Goal: Task Accomplishment & Management: Complete application form

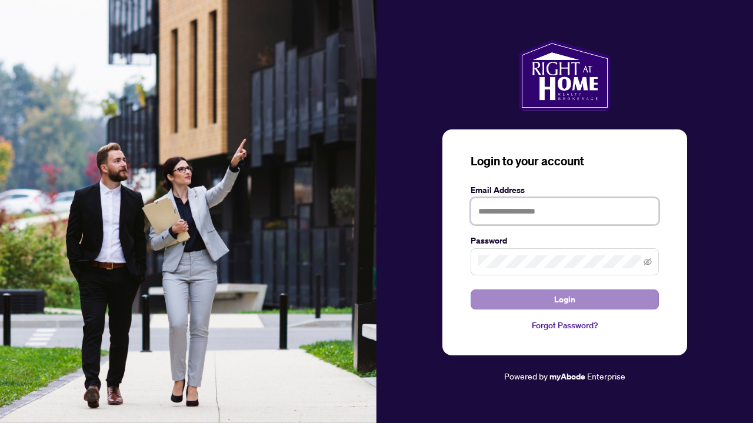
type input "**********"
click at [563, 293] on span "Login" at bounding box center [564, 299] width 21 height 19
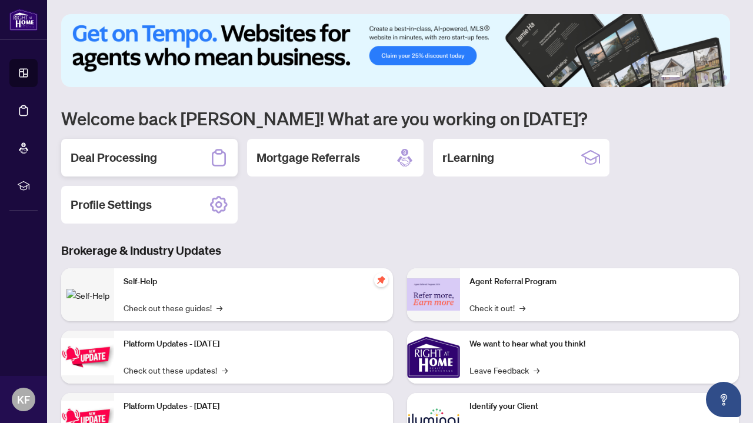
click at [172, 155] on div "Deal Processing" at bounding box center [149, 158] width 177 height 38
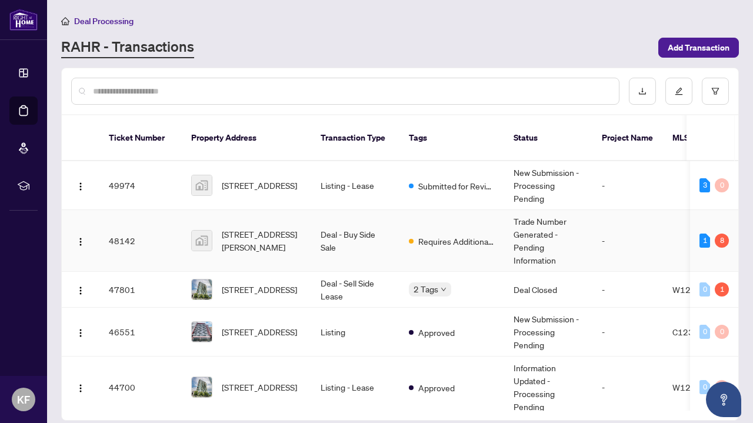
click at [383, 240] on td "Deal - Buy Side Sale" at bounding box center [355, 241] width 88 height 62
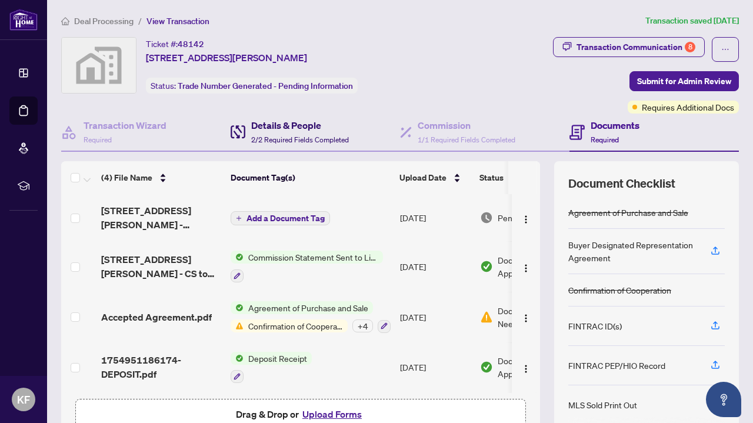
click at [294, 137] on span "2/2 Required Fields Completed" at bounding box center [300, 139] width 98 height 9
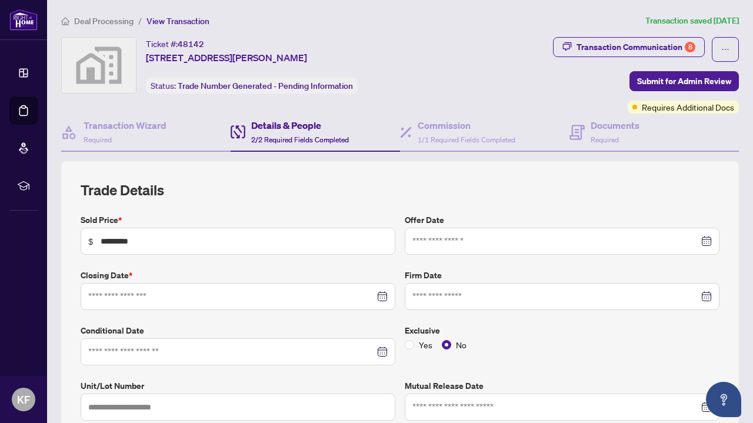
type input "**********"
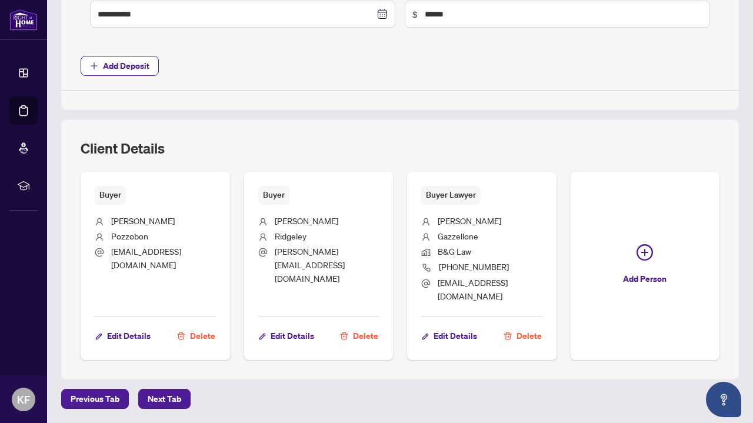
scroll to position [677, 0]
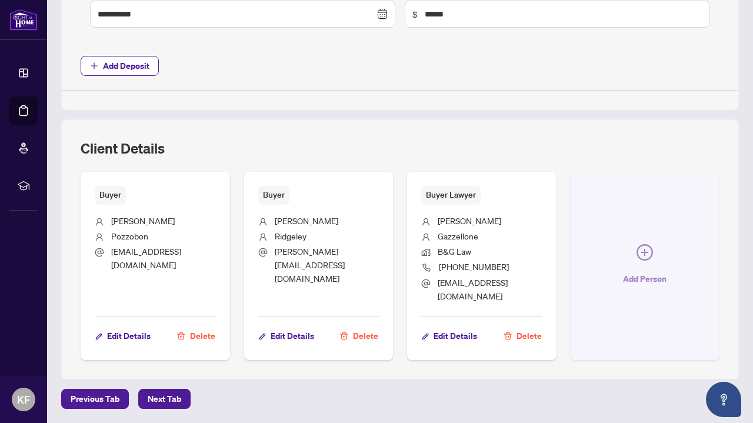
click at [571, 292] on button "Add Person" at bounding box center [646, 266] width 150 height 188
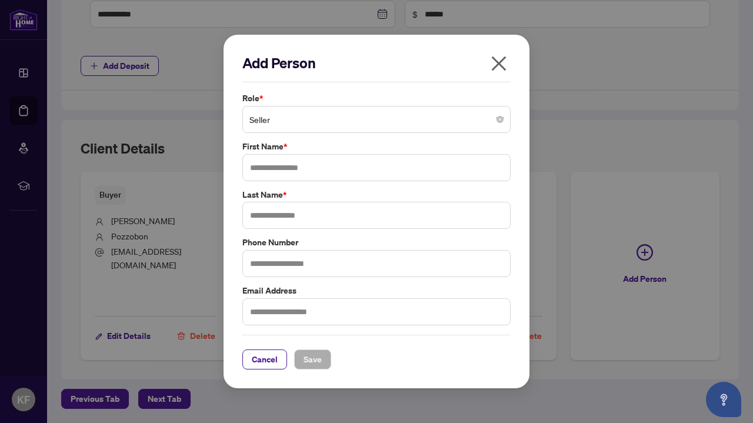
click at [441, 126] on span "Seller" at bounding box center [377, 119] width 254 height 22
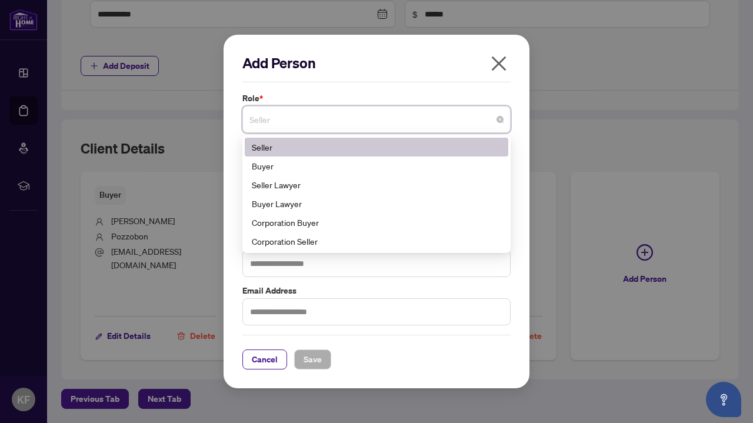
click at [427, 186] on div "Seller Lawyer" at bounding box center [377, 184] width 250 height 13
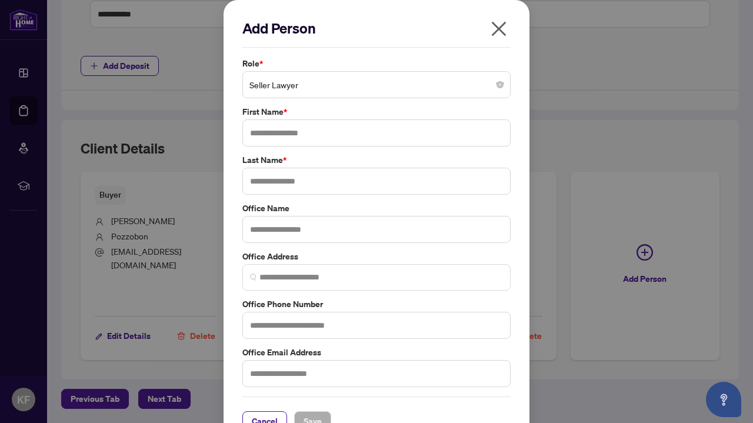
click at [264, 114] on label "First Name *" at bounding box center [377, 111] width 268 height 13
click at [268, 136] on input "text" at bounding box center [377, 132] width 268 height 27
type input "*****"
type input "****"
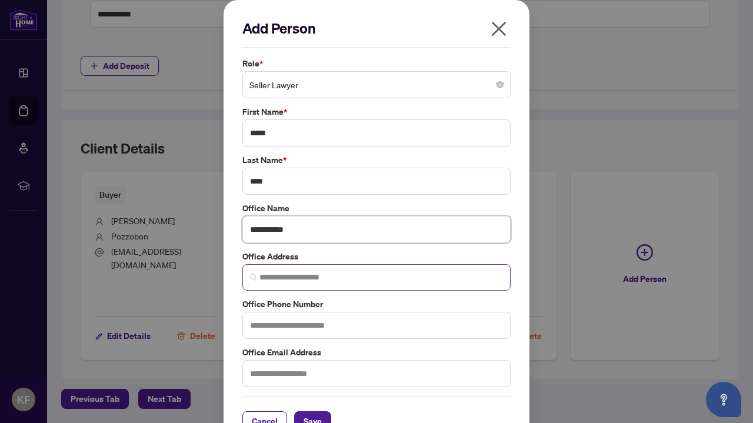
type input "**********"
click at [313, 281] on input "search" at bounding box center [382, 277] width 244 height 12
paste input "**********"
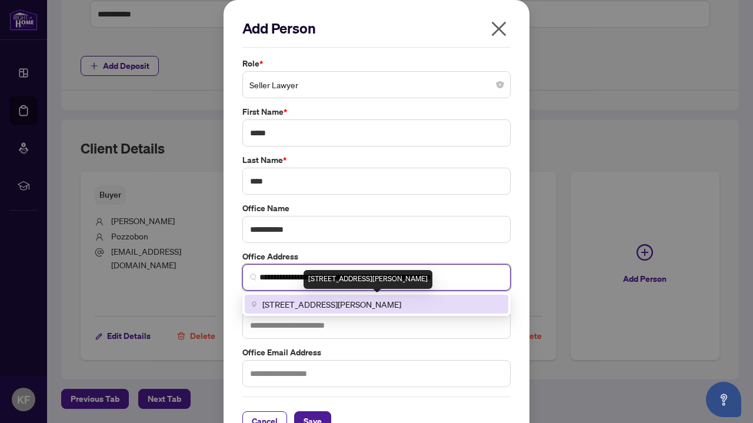
click at [352, 300] on span "[STREET_ADDRESS][PERSON_NAME]" at bounding box center [332, 304] width 139 height 13
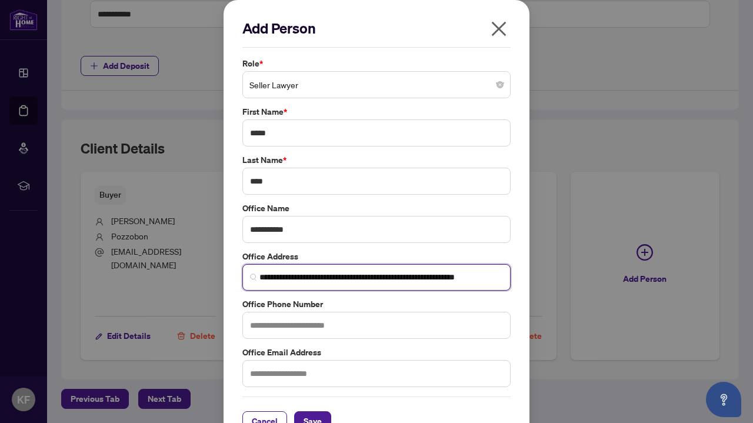
type input "**********"
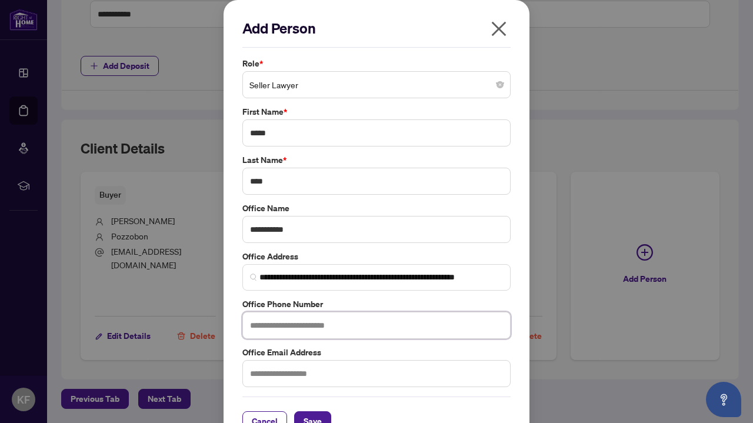
click at [333, 319] on input "text" at bounding box center [377, 325] width 268 height 27
paste input "**********"
click at [292, 321] on input "**********" at bounding box center [377, 325] width 268 height 27
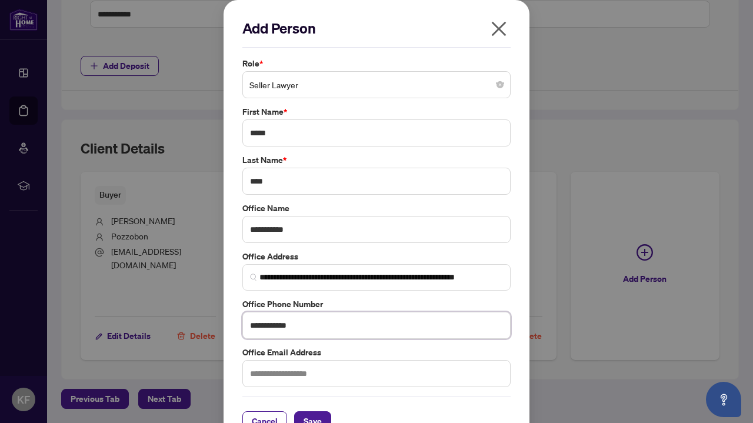
paste input "text"
type input "**********"
click at [310, 382] on input "text" at bounding box center [377, 373] width 268 height 27
paste input "**********"
type input "**********"
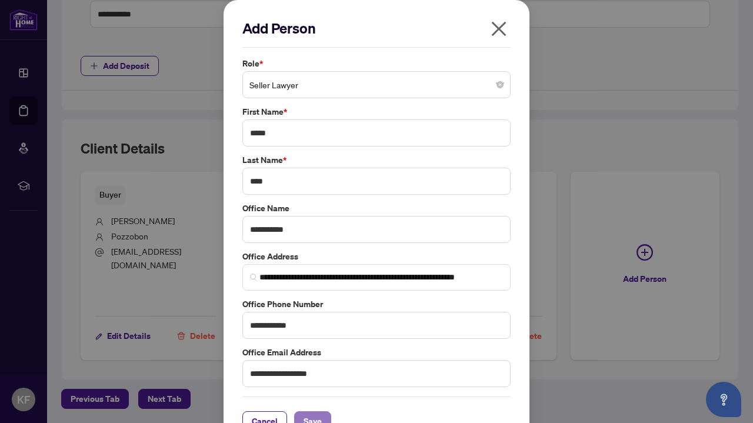
click at [313, 413] on span "Save" at bounding box center [313, 421] width 18 height 19
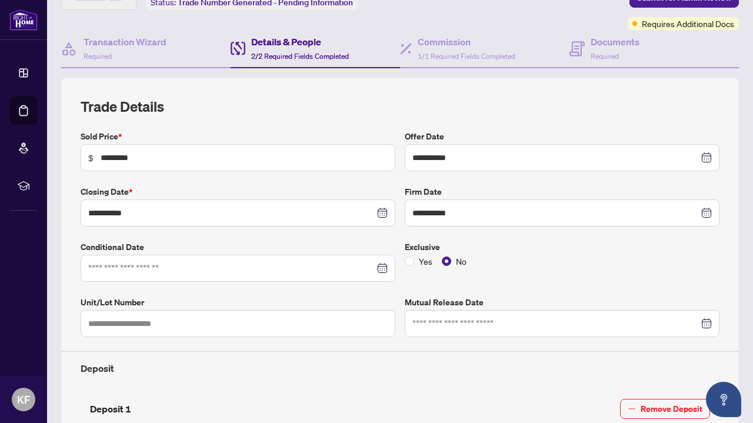
scroll to position [0, 0]
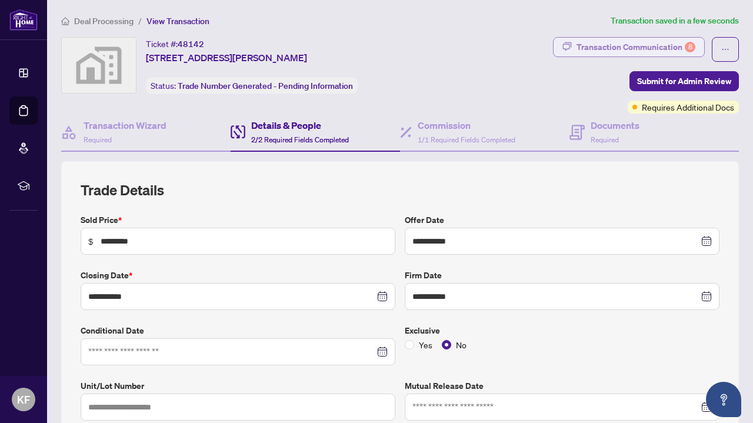
click at [642, 46] on div "Transaction Communication 8" at bounding box center [636, 47] width 119 height 19
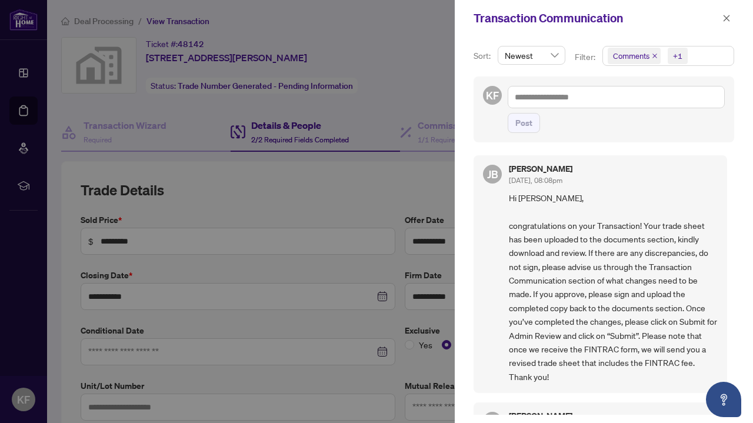
click at [241, 154] on div at bounding box center [376, 211] width 753 height 423
click at [725, 21] on icon "close" at bounding box center [727, 18] width 8 height 8
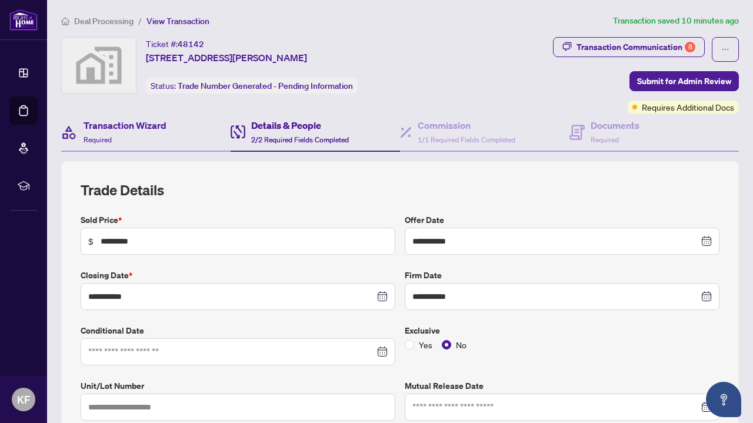
click at [174, 135] on div "Transaction Wizard Required" at bounding box center [146, 133] width 170 height 38
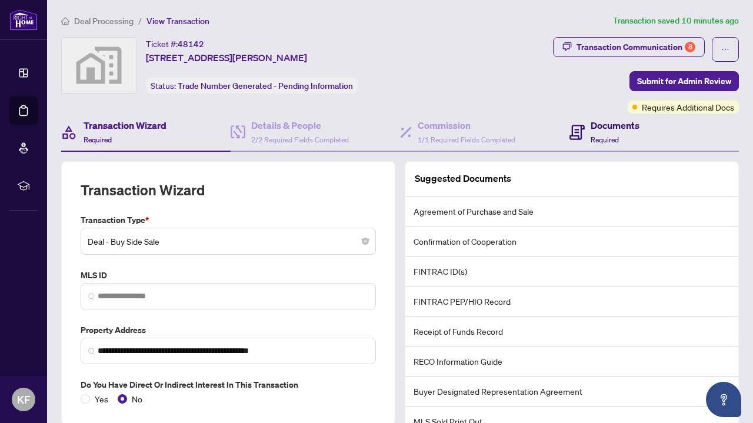
click at [616, 134] on div "Documents Required" at bounding box center [615, 132] width 49 height 28
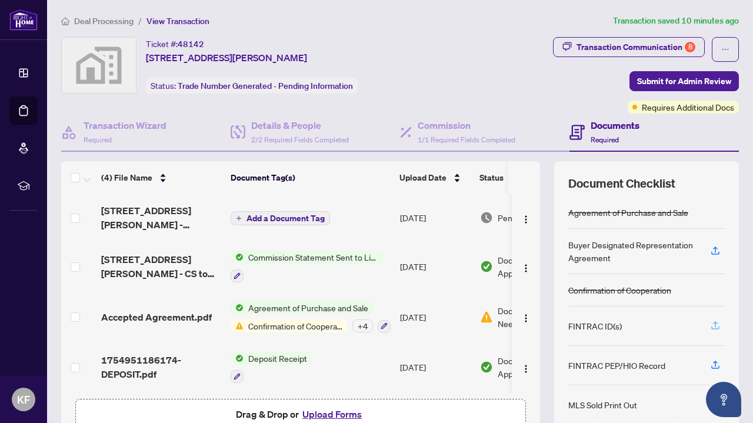
click at [710, 323] on icon "button" at bounding box center [715, 325] width 11 height 11
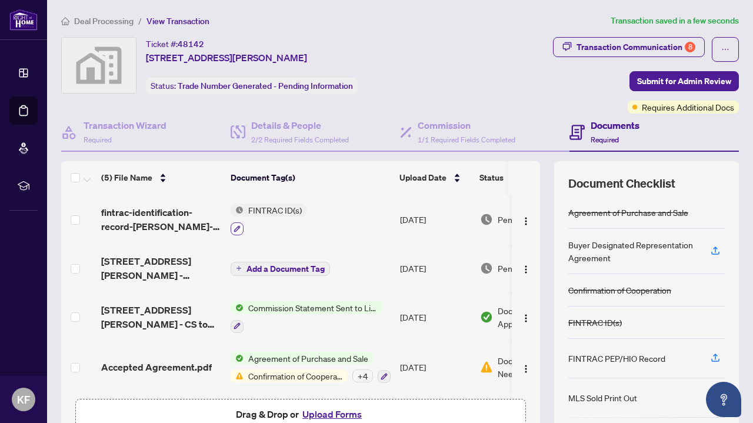
click at [237, 228] on icon "button" at bounding box center [237, 228] width 7 height 7
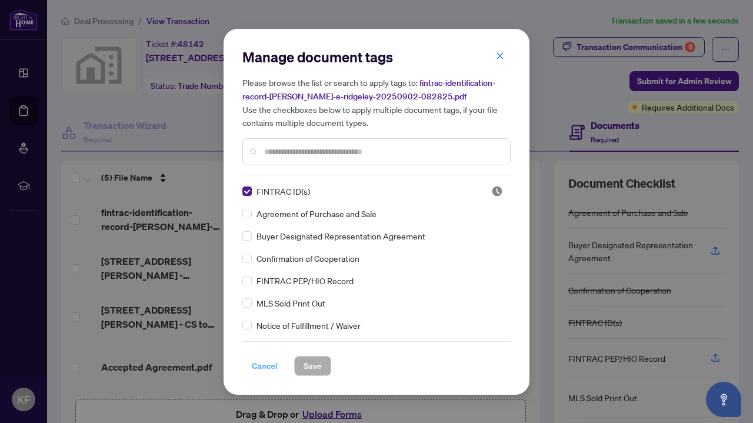
click at [272, 365] on span "Cancel" at bounding box center [265, 366] width 26 height 19
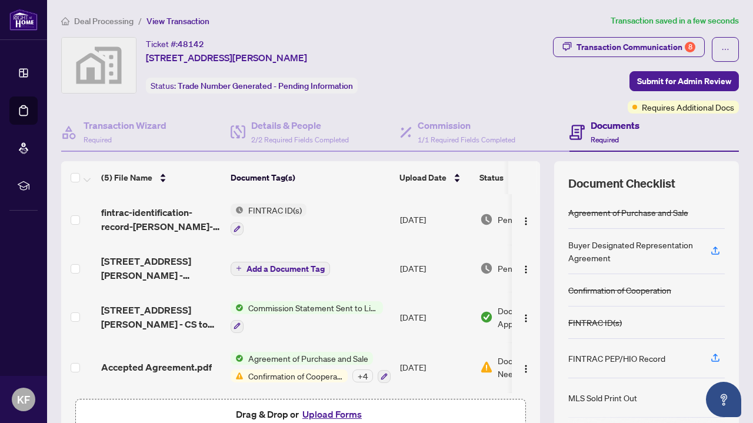
scroll to position [52, 0]
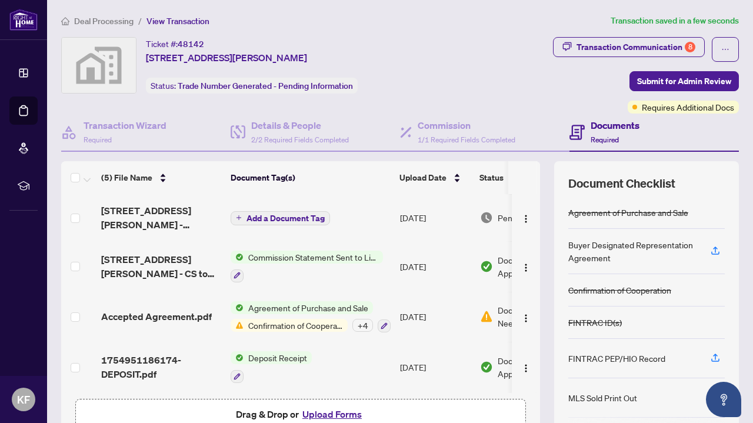
click at [315, 410] on button "Upload Forms" at bounding box center [332, 414] width 67 height 15
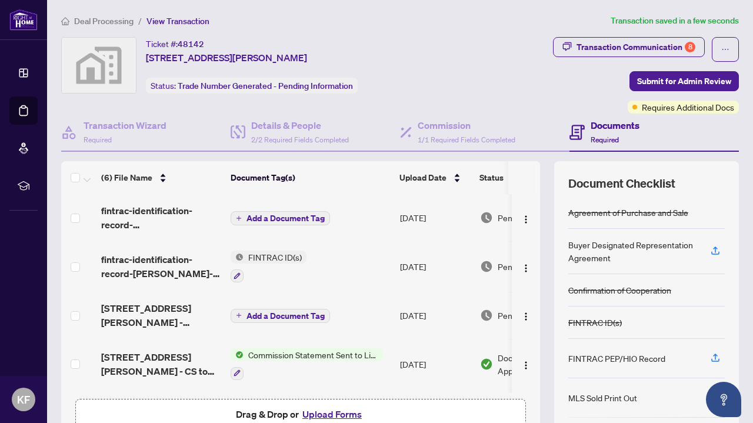
click at [240, 217] on icon "plus" at bounding box center [239, 218] width 6 height 6
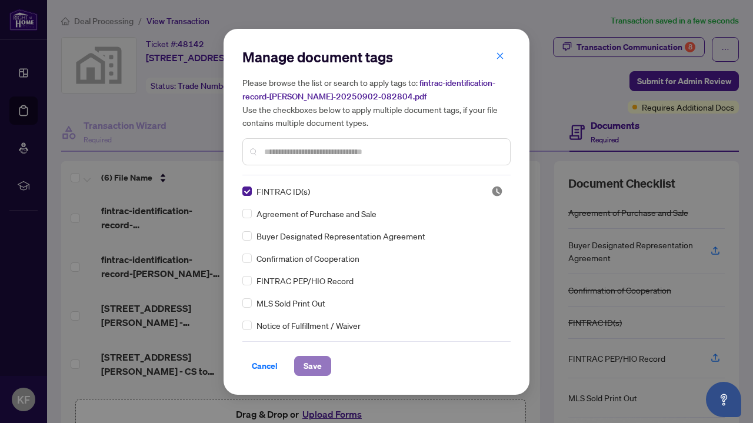
click at [308, 365] on span "Save" at bounding box center [313, 366] width 18 height 19
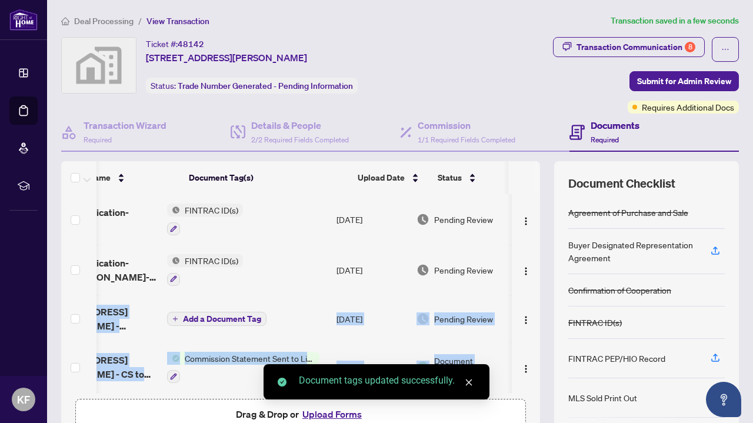
scroll to position [0, 75]
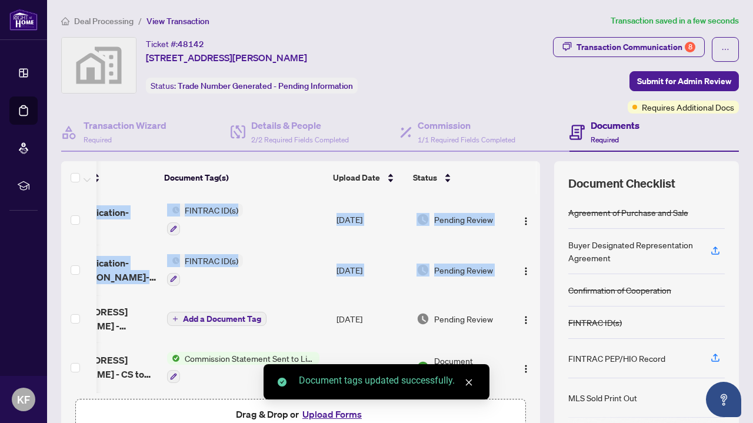
click at [532, 276] on div "(6) File Name Document Tag(s) Upload Date Status fintrac-identification-record-…" at bounding box center [400, 305] width 678 height 288
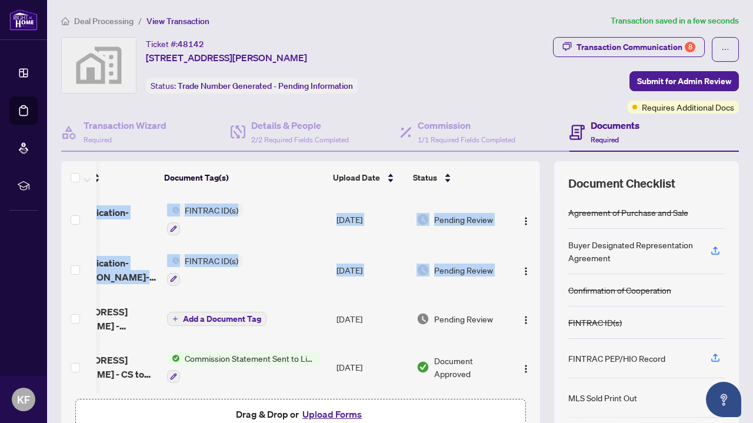
click at [532, 276] on div "(6) File Name Document Tag(s) Upload Date Status fintrac-identification-record-…" at bounding box center [400, 305] width 678 height 288
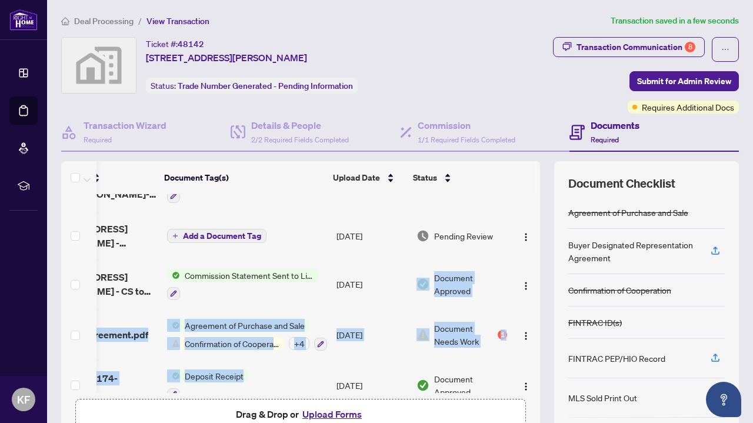
scroll to position [102, 75]
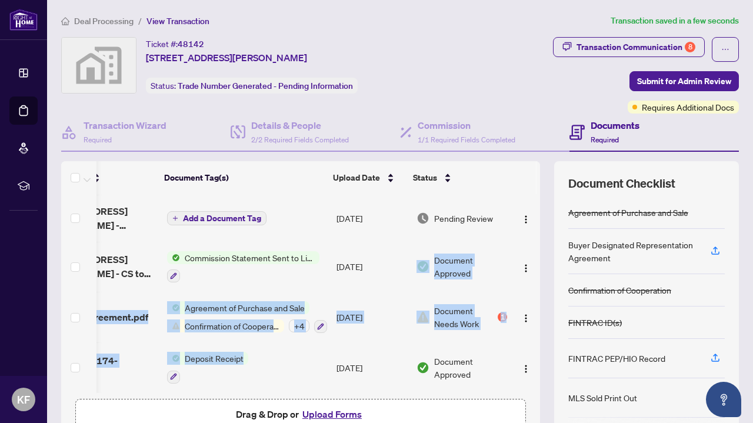
drag, startPoint x: 403, startPoint y: 386, endPoint x: 291, endPoint y: 384, distance: 111.8
click at [291, 384] on tbody "fintrac-identification-record-[PERSON_NAME]-20250902-082804.pdf FINTRAC ID(s) […" at bounding box center [269, 243] width 543 height 299
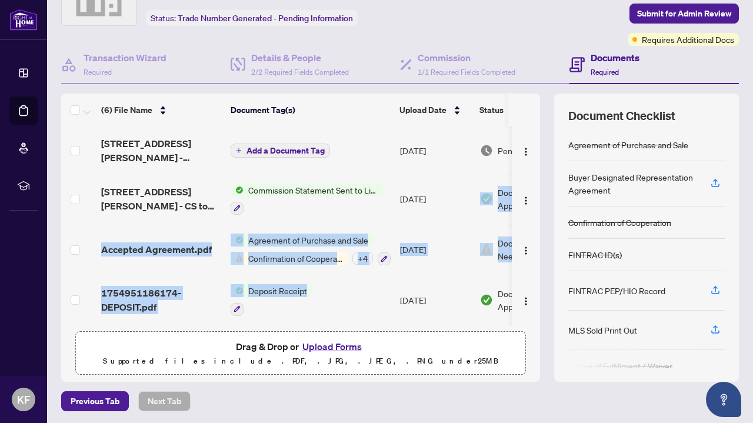
scroll to position [0, 0]
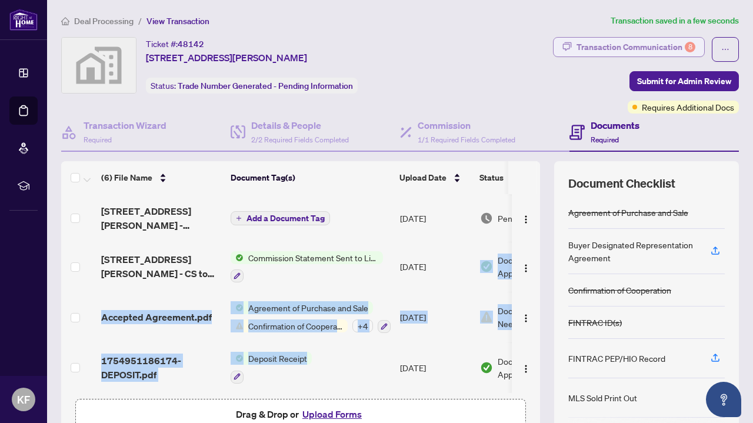
click at [646, 51] on div "Transaction Communication 8" at bounding box center [636, 47] width 119 height 19
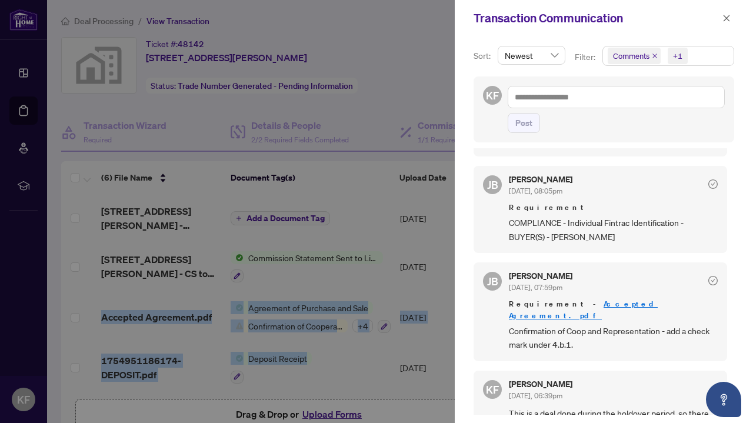
scroll to position [798, 0]
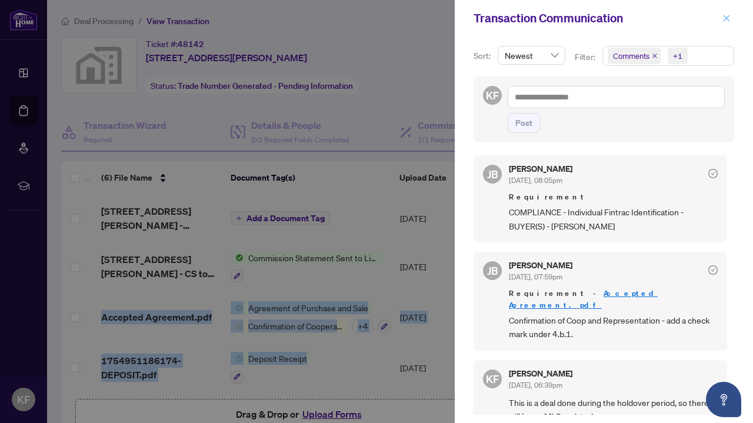
click at [720, 20] on button "button" at bounding box center [726, 18] width 15 height 14
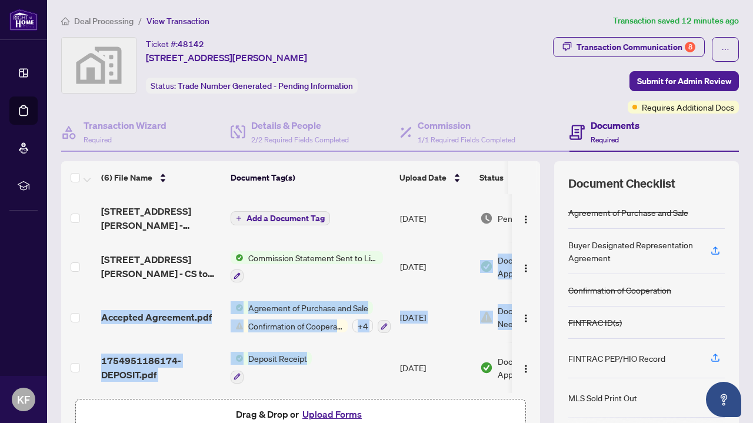
click at [343, 409] on button "Upload Forms" at bounding box center [332, 414] width 67 height 15
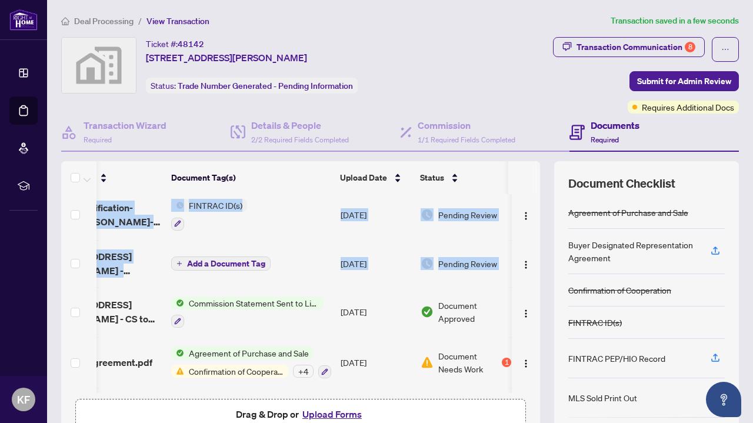
scroll to position [0, 75]
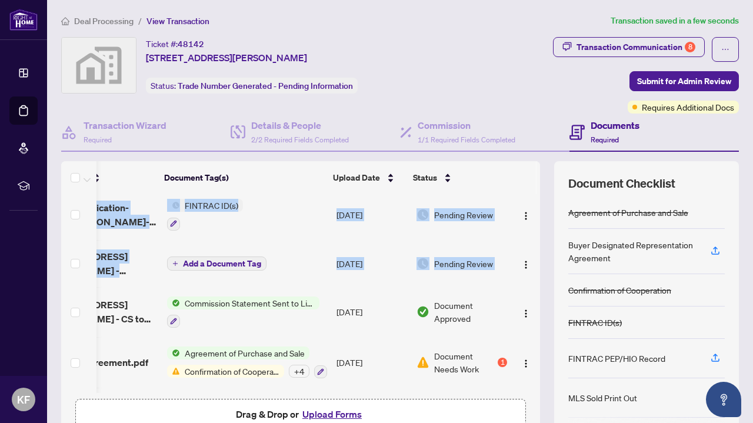
drag, startPoint x: 527, startPoint y: 269, endPoint x: 533, endPoint y: 320, distance: 51.0
click at [533, 320] on div "(7) File Name Document Tag(s) Upload Date Status receipt-of-funds-[PERSON_NAME]…" at bounding box center [400, 305] width 678 height 288
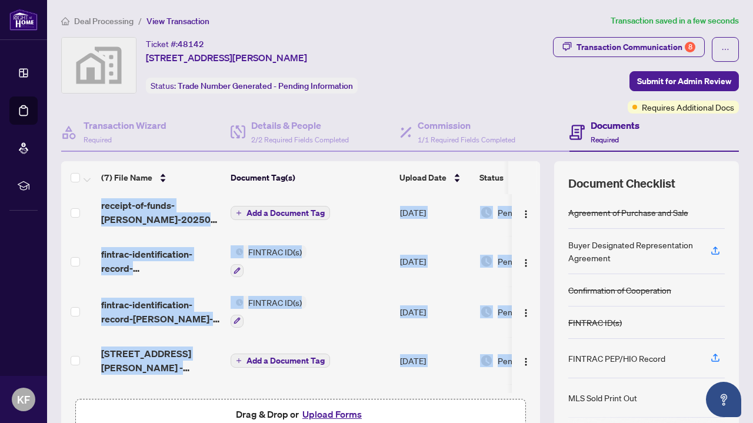
scroll to position [0, 0]
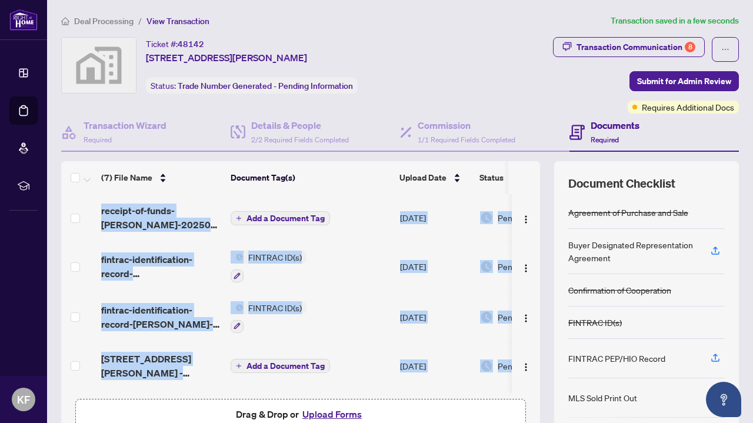
click at [239, 217] on icon "plus" at bounding box center [239, 218] width 1 height 5
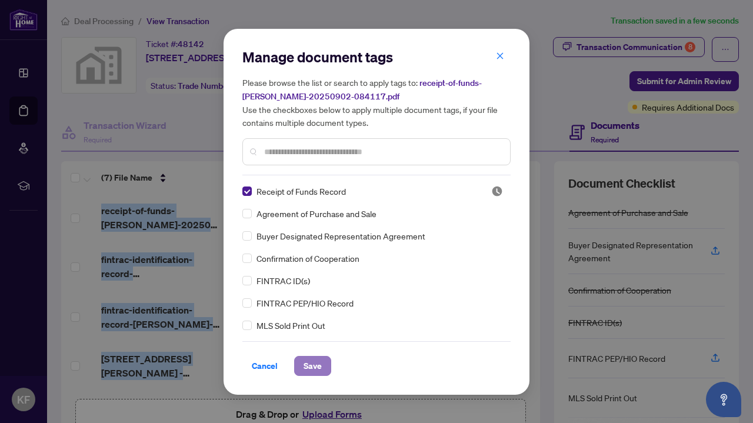
click at [314, 371] on span "Save" at bounding box center [313, 366] width 18 height 19
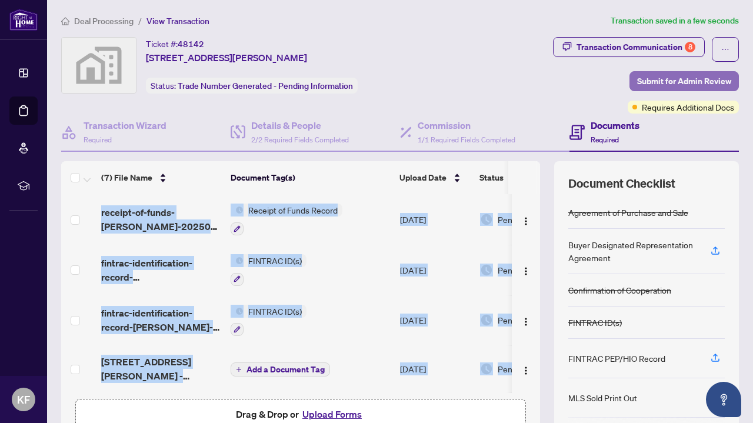
click at [640, 80] on span "Submit for Admin Review" at bounding box center [684, 81] width 94 height 19
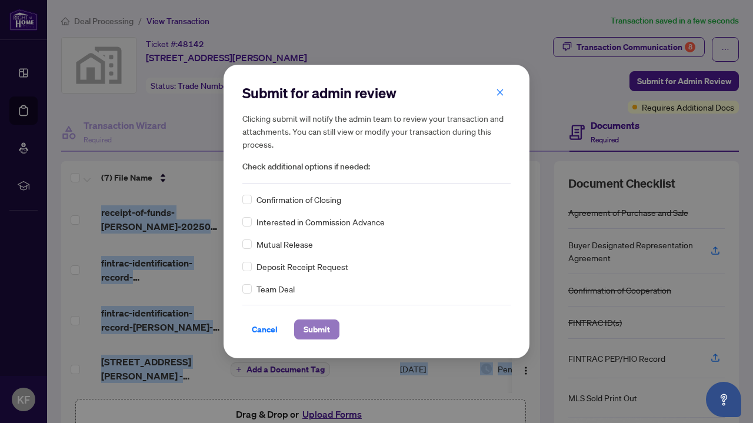
click at [322, 327] on span "Submit" at bounding box center [317, 329] width 26 height 19
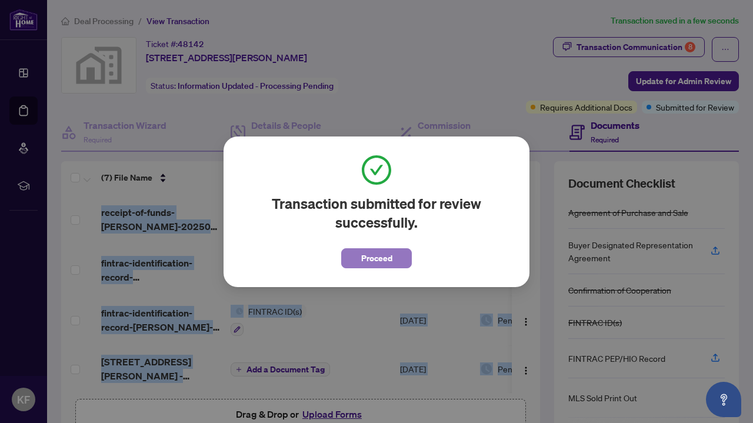
click at [402, 261] on button "Proceed" at bounding box center [376, 258] width 71 height 20
